Goal: Task Accomplishment & Management: Manage account settings

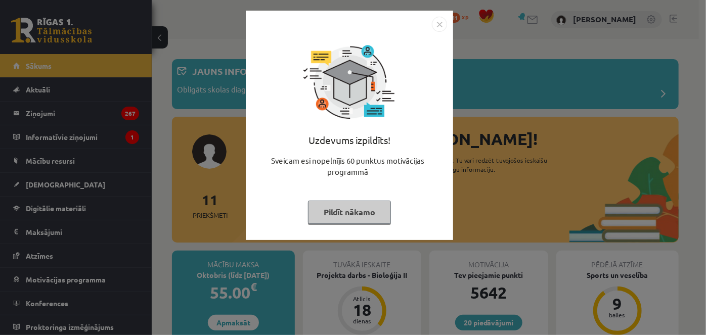
click at [440, 21] on img "Close" at bounding box center [439, 24] width 15 height 15
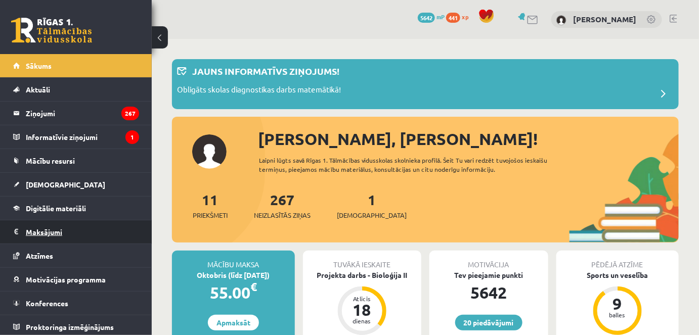
click at [31, 235] on legend "Maksājumi 0" at bounding box center [82, 231] width 113 height 23
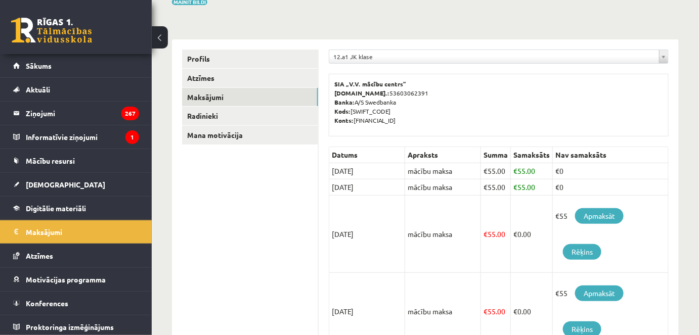
scroll to position [138, 0]
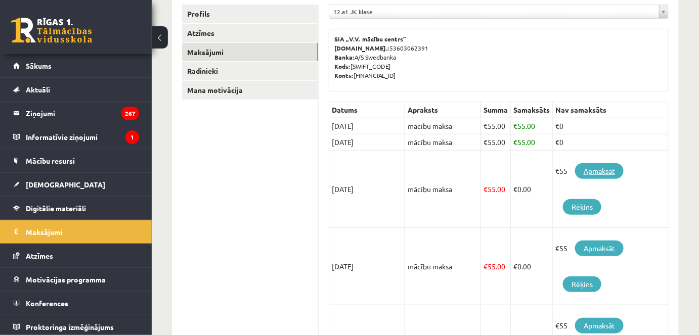
click at [596, 166] on link "Apmaksāt" at bounding box center [599, 171] width 49 height 16
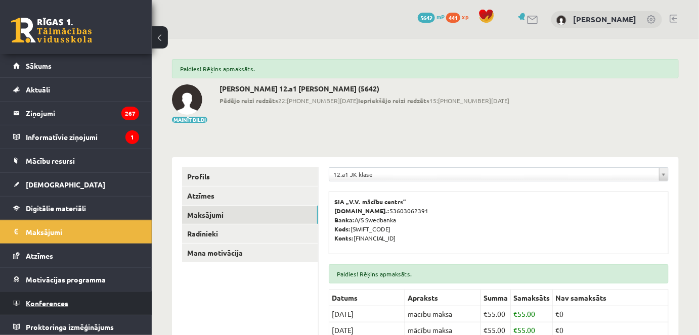
click at [71, 299] on link "Konferences" at bounding box center [76, 303] width 126 height 23
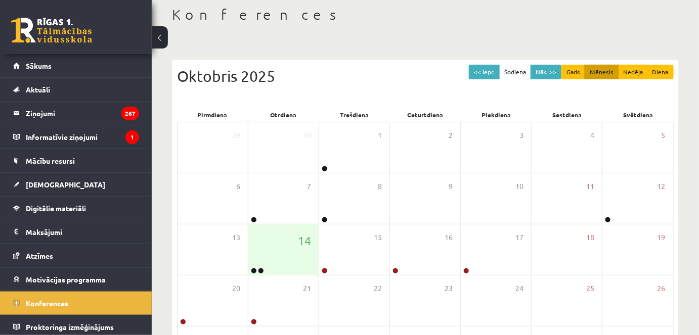
scroll to position [57, 0]
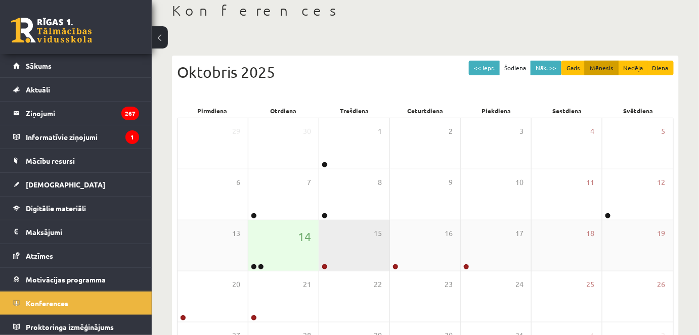
click at [343, 267] on div "15" at bounding box center [354, 245] width 70 height 51
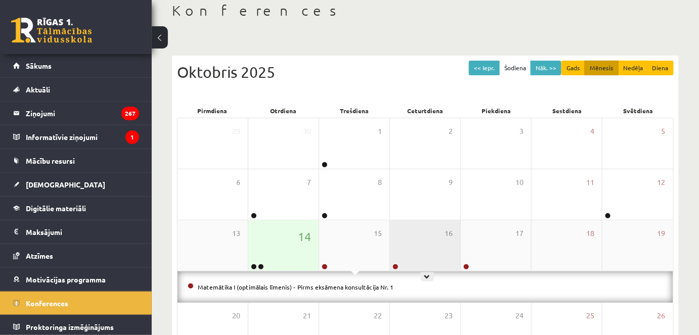
click at [403, 256] on div "16" at bounding box center [425, 245] width 70 height 51
click at [451, 254] on div "16" at bounding box center [425, 245] width 70 height 51
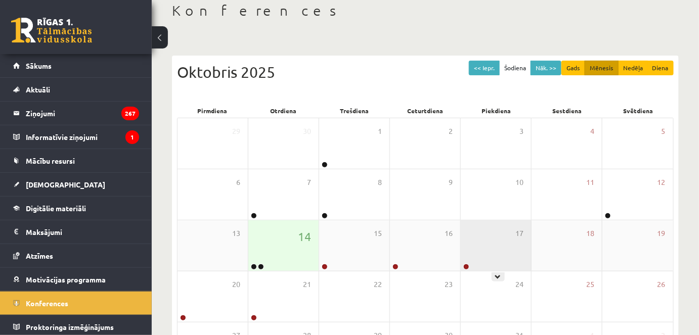
click at [475, 250] on div "17" at bounding box center [496, 245] width 70 height 51
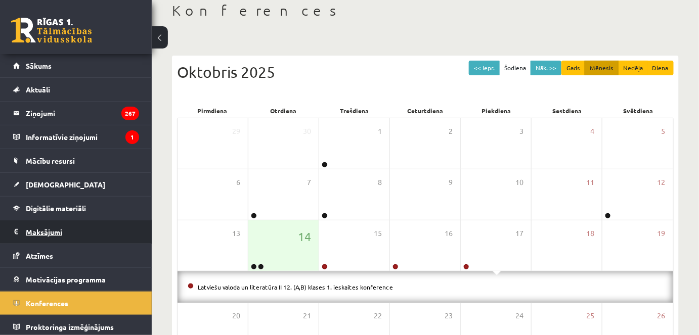
click at [24, 231] on link "Maksājumi 0" at bounding box center [76, 231] width 126 height 23
